Goal: Use online tool/utility

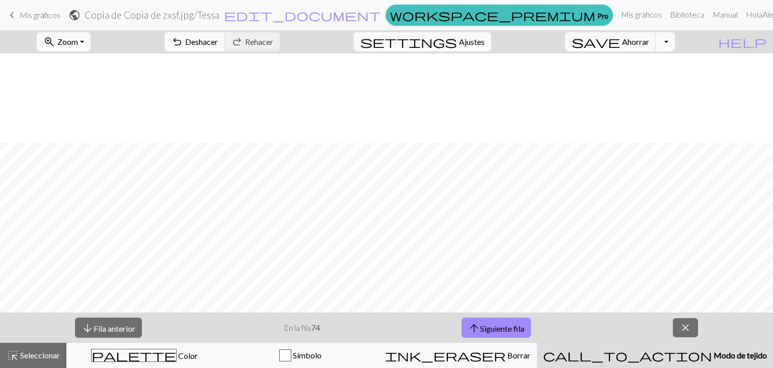
scroll to position [89, 0]
click at [78, 45] on font "Zoom" at bounding box center [67, 42] width 21 height 10
click at [83, 129] on button "100%" at bounding box center [78, 137] width 80 height 16
click at [78, 41] on font "Zoom" at bounding box center [67, 42] width 21 height 10
click at [89, 120] on button "50%" at bounding box center [78, 121] width 80 height 16
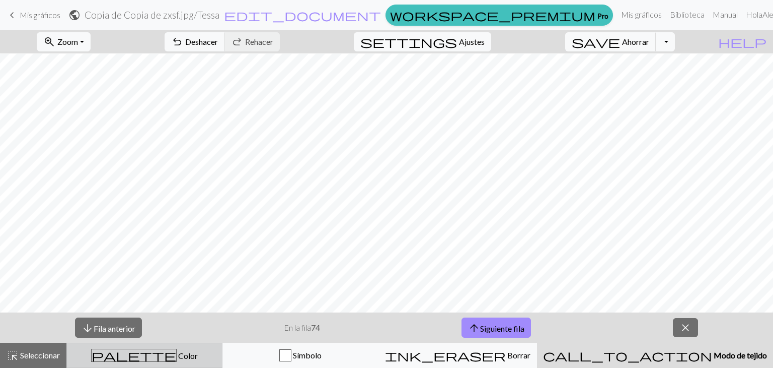
click at [166, 363] on button "palette Color Color" at bounding box center [144, 354] width 156 height 25
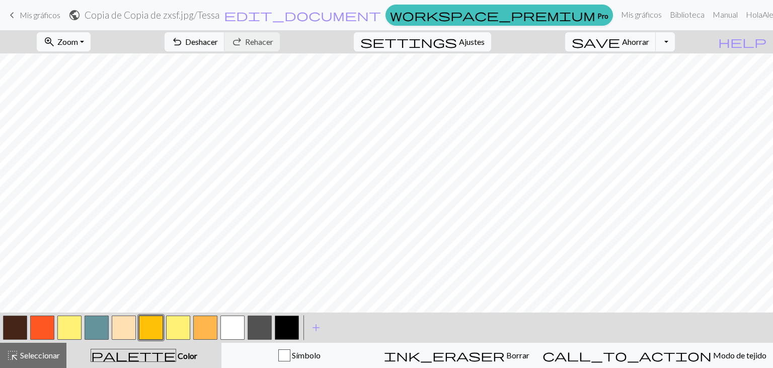
click at [167, 329] on button "button" at bounding box center [178, 327] width 24 height 24
click at [210, 319] on button "button" at bounding box center [205, 327] width 24 height 24
click at [122, 331] on button "button" at bounding box center [124, 327] width 24 height 24
click at [151, 329] on button "button" at bounding box center [151, 327] width 24 height 24
click at [78, 43] on font "Zoom" at bounding box center [67, 42] width 21 height 10
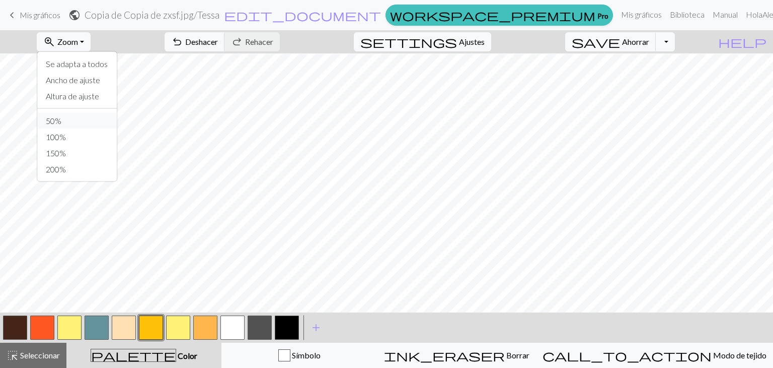
click at [103, 125] on button "50%" at bounding box center [78, 121] width 80 height 16
click at [120, 331] on button "button" at bounding box center [124, 327] width 24 height 24
click at [187, 333] on button "button" at bounding box center [178, 327] width 24 height 24
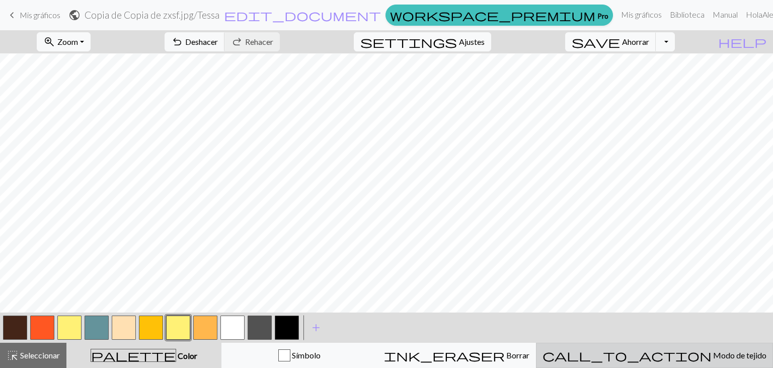
click at [644, 365] on button "call_to_action Modo de tejido Modo de tejido" at bounding box center [654, 354] width 237 height 25
